Goal: Information Seeking & Learning: Check status

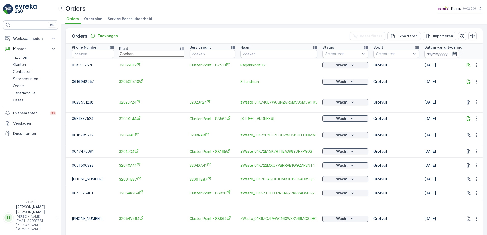
click at [136, 54] on input "text" at bounding box center [151, 54] width 65 height 6
type input "3207"
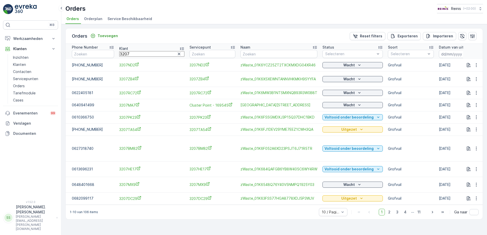
click at [132, 51] on input "3207" at bounding box center [151, 54] width 65 height 6
type input "3207dc29"
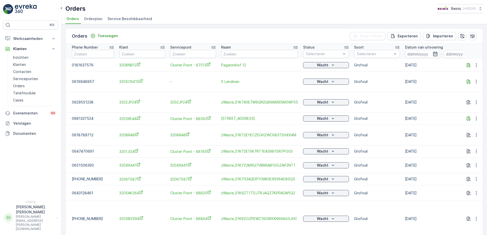
click at [436, 54] on icon "button" at bounding box center [435, 54] width 4 height 5
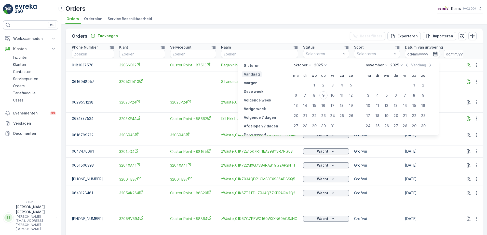
click at [259, 73] on p "Vandaag" at bounding box center [252, 74] width 16 height 5
type input "[DATE]"
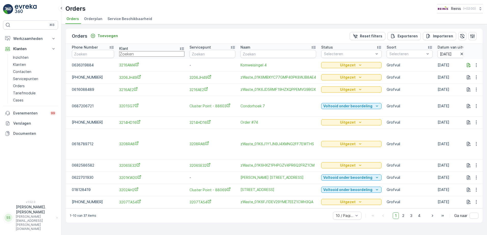
click at [128, 55] on input "text" at bounding box center [151, 54] width 65 height 6
type input "3207dc"
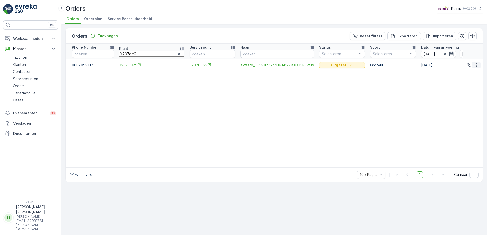
click at [476, 67] on icon "button" at bounding box center [476, 65] width 5 height 5
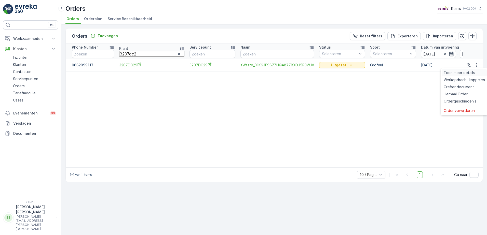
click at [466, 72] on span "Toon meer details" at bounding box center [459, 72] width 31 height 5
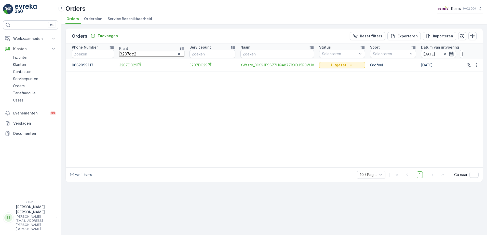
click at [145, 57] on input "3207dc2" at bounding box center [151, 54] width 65 height 6
click at [176, 54] on button "button" at bounding box center [179, 54] width 6 height 6
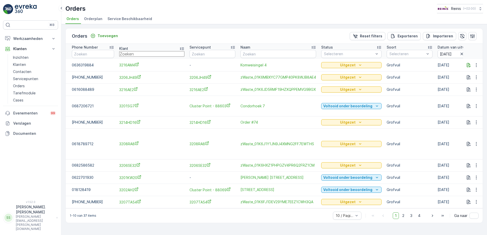
click at [144, 53] on input "text" at bounding box center [151, 54] width 65 height 6
type input "3209ba1"
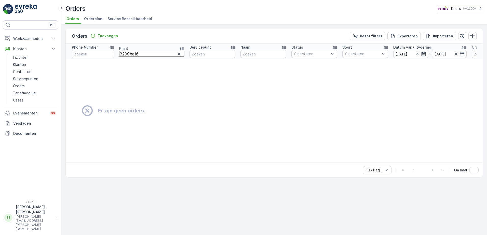
click at [144, 53] on input "3209ba16" at bounding box center [151, 54] width 65 height 6
type input "3"
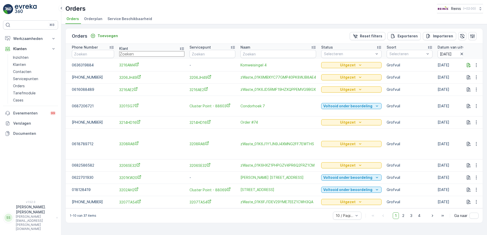
click at [145, 55] on input "text" at bounding box center [151, 54] width 65 height 6
type input "3209"
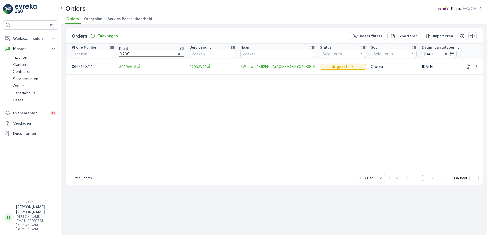
click at [145, 55] on input "3209" at bounding box center [151, 54] width 65 height 6
type input "3209ba"
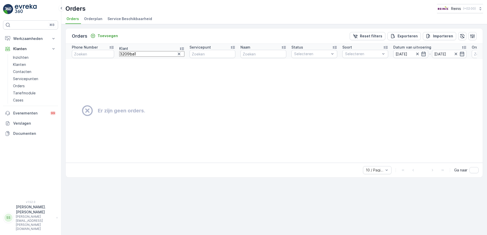
click at [145, 55] on input "3209ba1" at bounding box center [151, 54] width 65 height 6
type input "3209ba16"
click at [177, 55] on icon "button" at bounding box center [179, 53] width 5 height 5
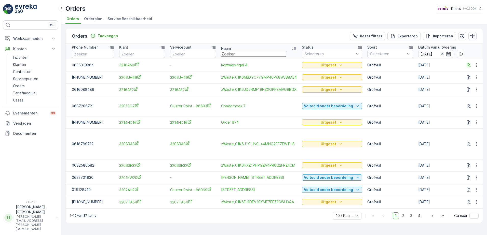
click at [229, 55] on input "text" at bounding box center [253, 54] width 65 height 6
type input "3209"
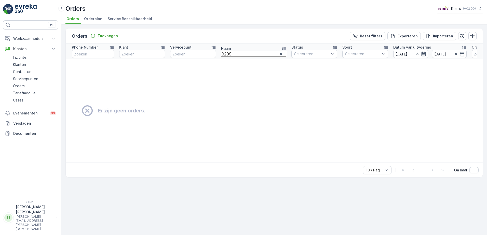
click at [235, 53] on input "3209" at bounding box center [253, 54] width 65 height 6
type input "3209ba"
click at [239, 56] on input "3209ba" at bounding box center [253, 54] width 65 height 6
type input "3209ba16"
